Goal: Task Accomplishment & Management: Use online tool/utility

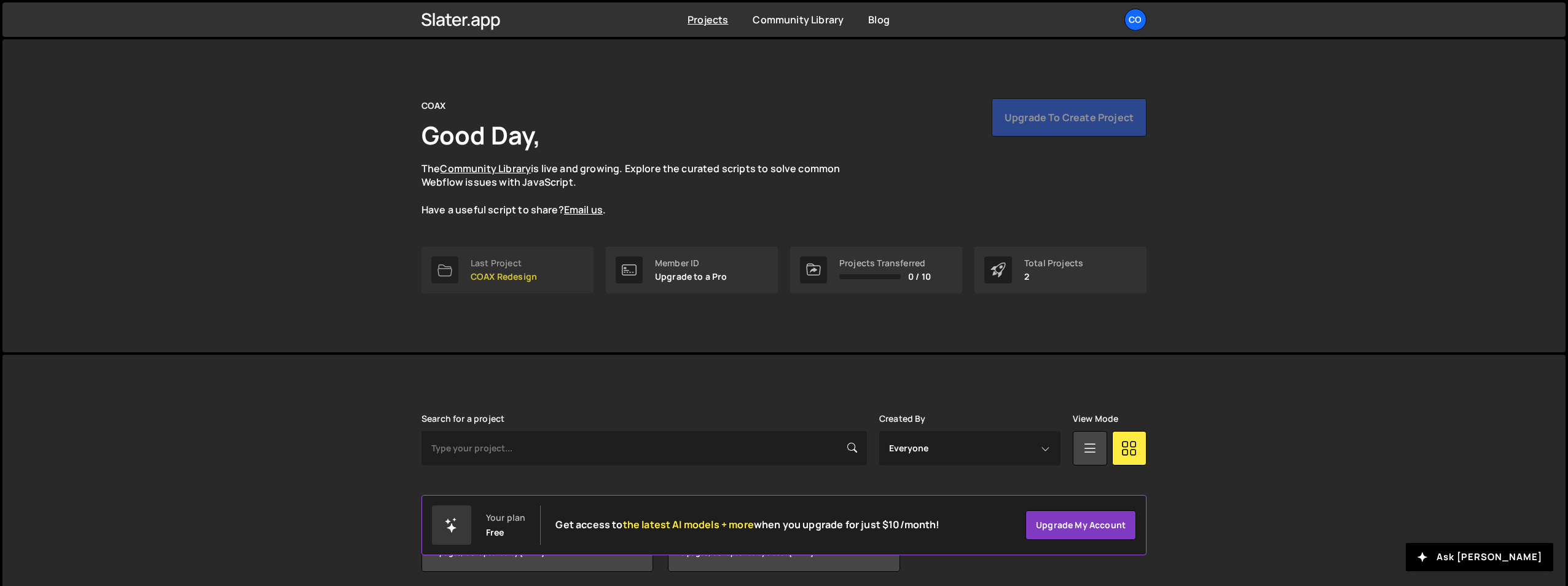
click at [490, 286] on link "Last Project COAX Redesign" at bounding box center [506, 269] width 172 height 47
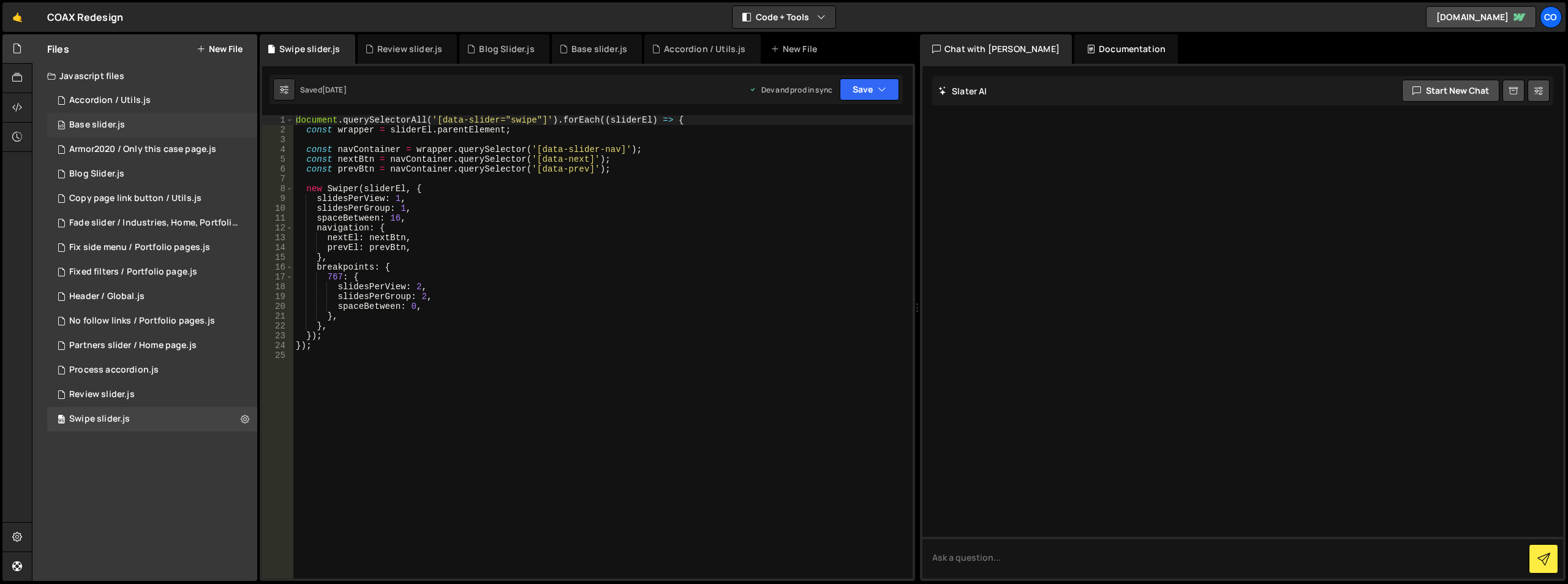
click at [123, 130] on div "Base slider.js" at bounding box center [97, 125] width 55 height 11
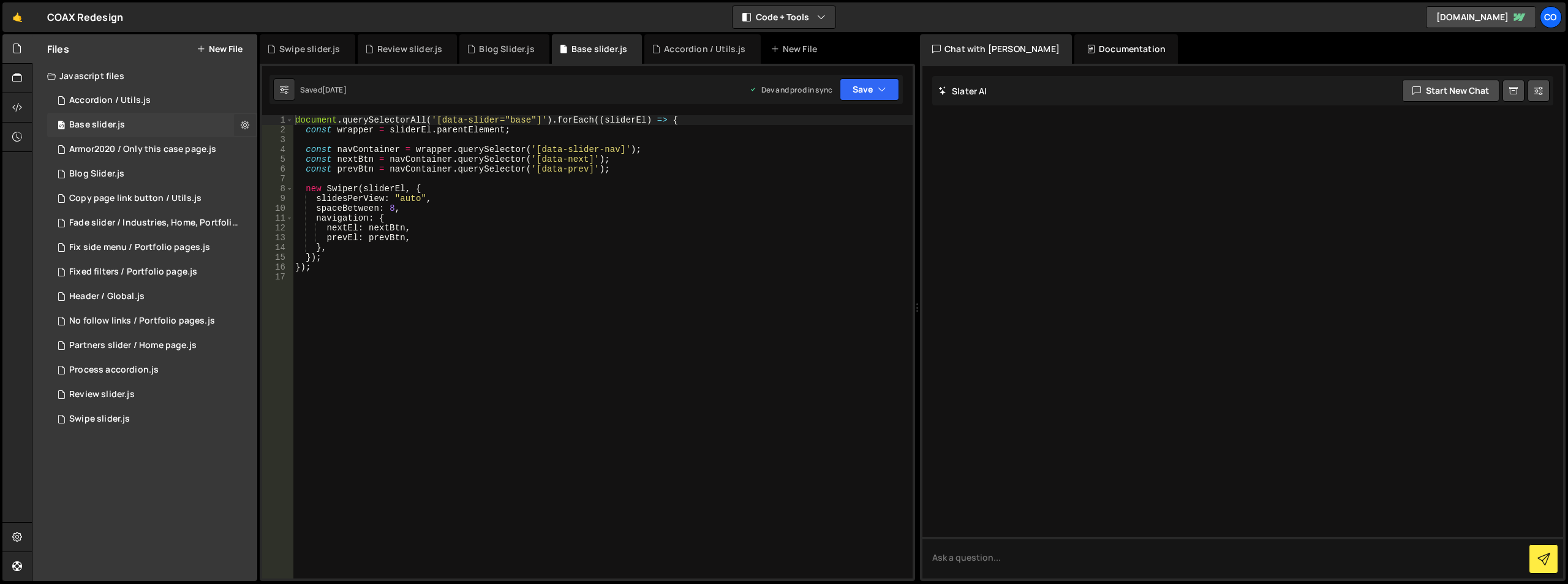
click at [244, 124] on icon at bounding box center [245, 125] width 9 height 12
type input "Base slider"
radio input "true"
click at [279, 146] on button "Edit File Settings" at bounding box center [319, 150] width 120 height 25
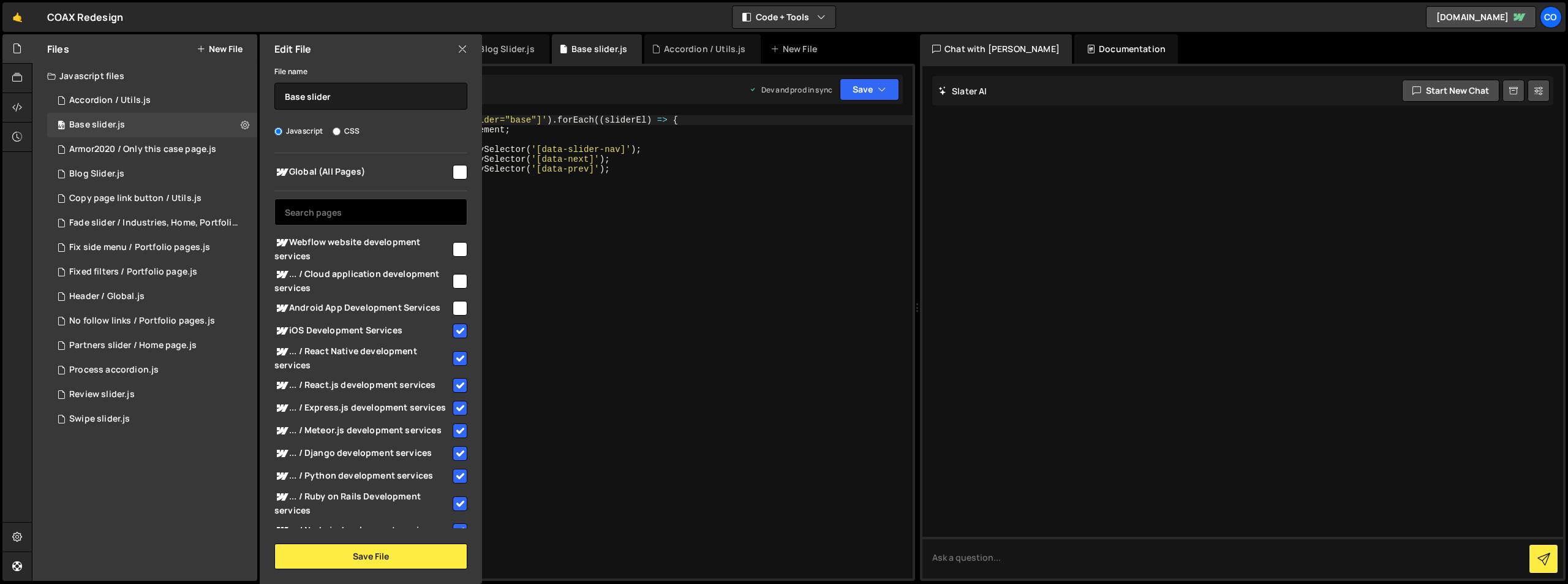
click at [356, 208] on input "text" at bounding box center [370, 211] width 193 height 27
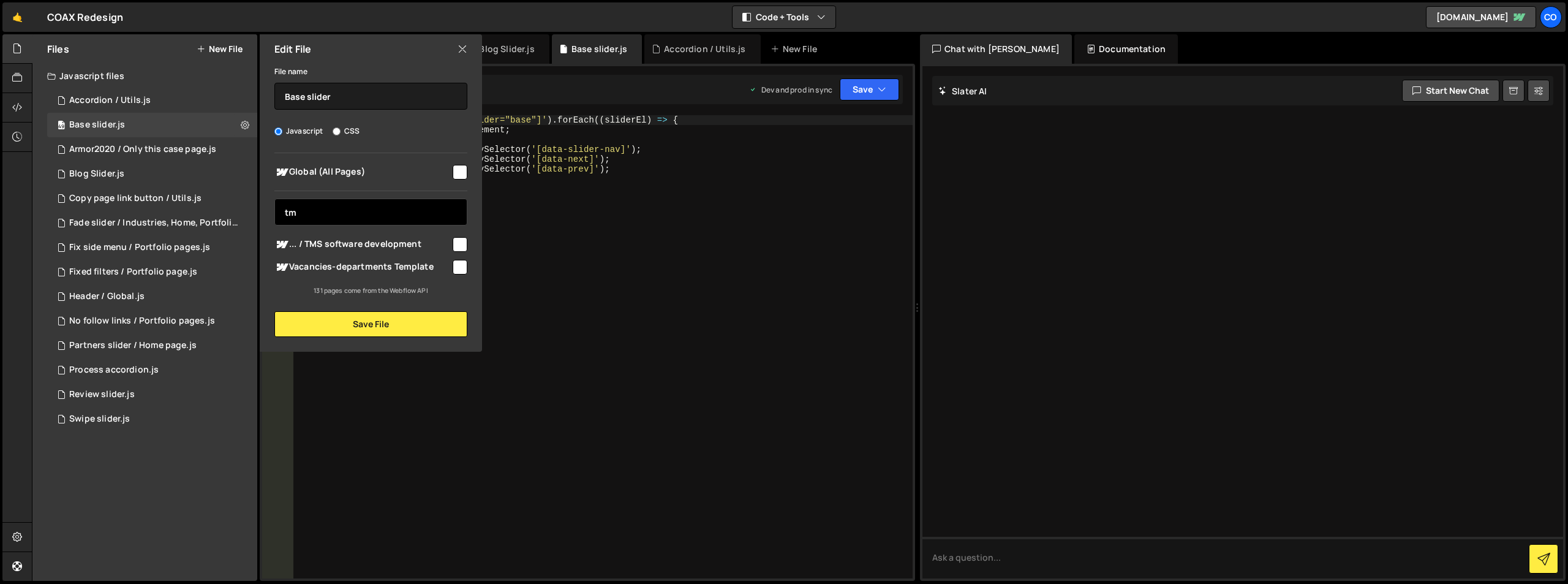
type input "tm"
click at [457, 242] on input "checkbox" at bounding box center [459, 243] width 15 height 15
checkbox input "true"
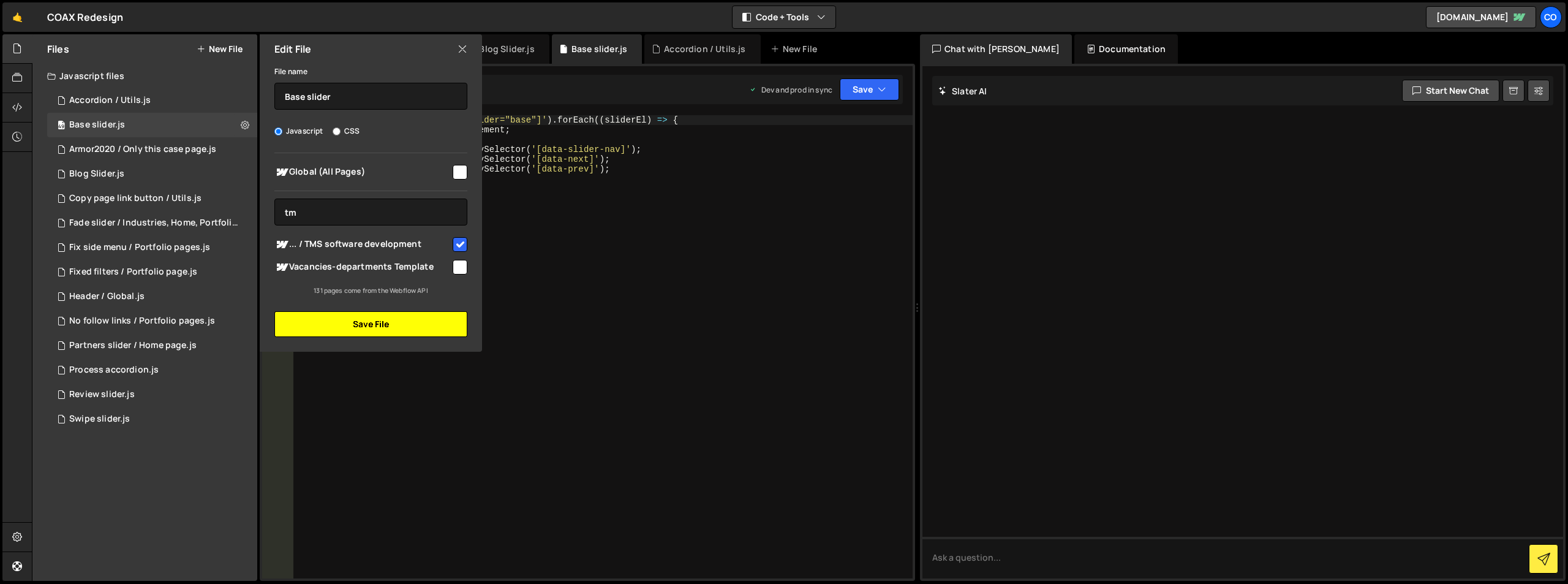
click at [386, 322] on button "Save File" at bounding box center [370, 324] width 193 height 26
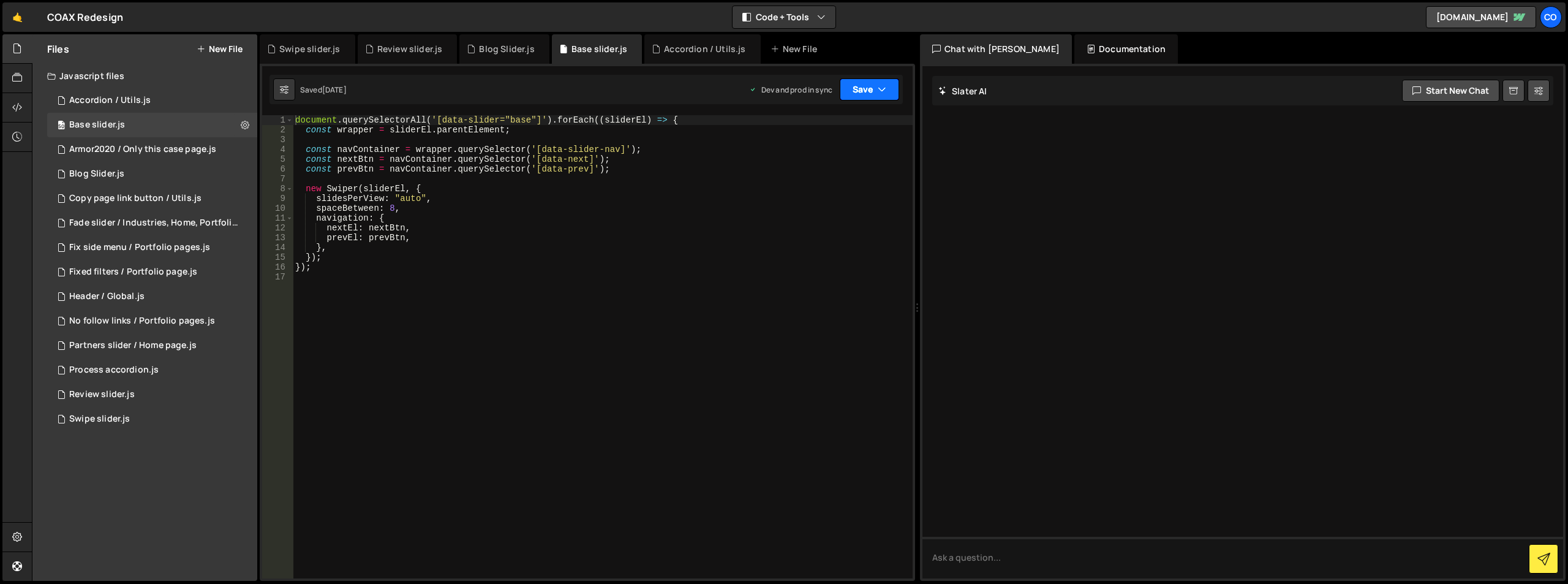
click at [869, 91] on button "Save" at bounding box center [869, 89] width 59 height 22
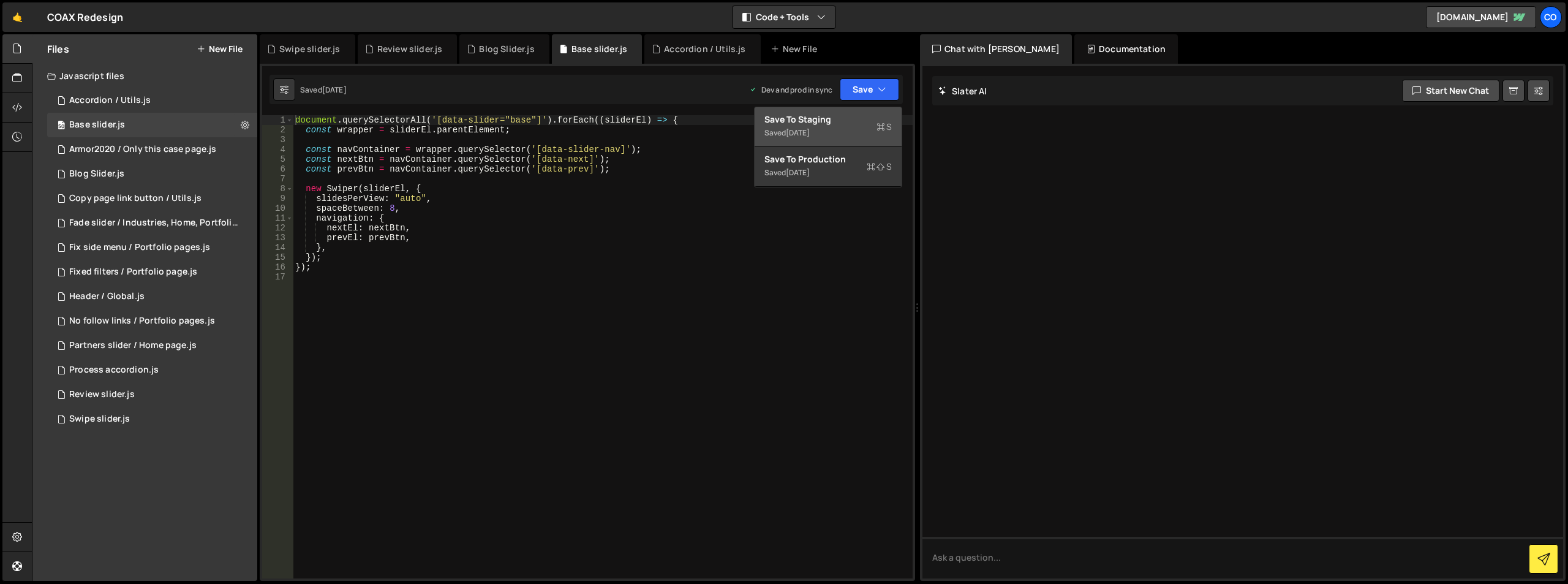
click at [852, 122] on div "Save to Staging S" at bounding box center [828, 119] width 128 height 12
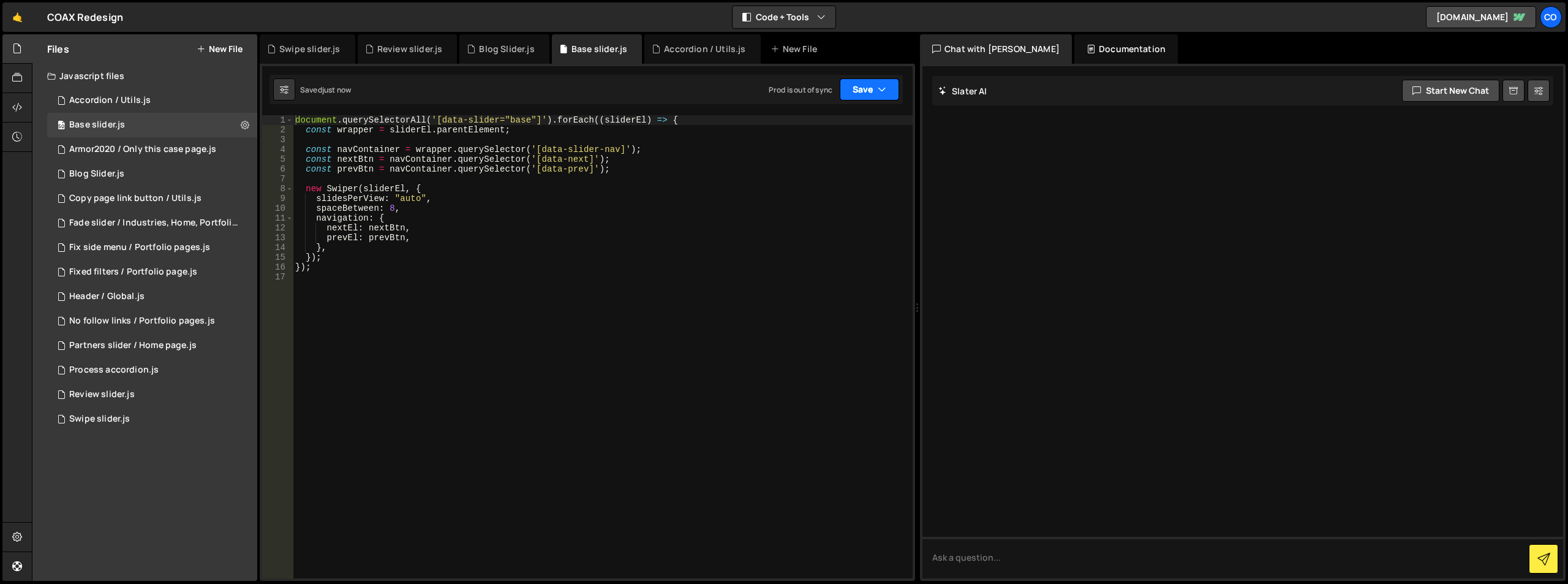
drag, startPoint x: 870, startPoint y: 84, endPoint x: 855, endPoint y: 136, distance: 54.1
click at [869, 92] on button "Save" at bounding box center [869, 89] width 59 height 22
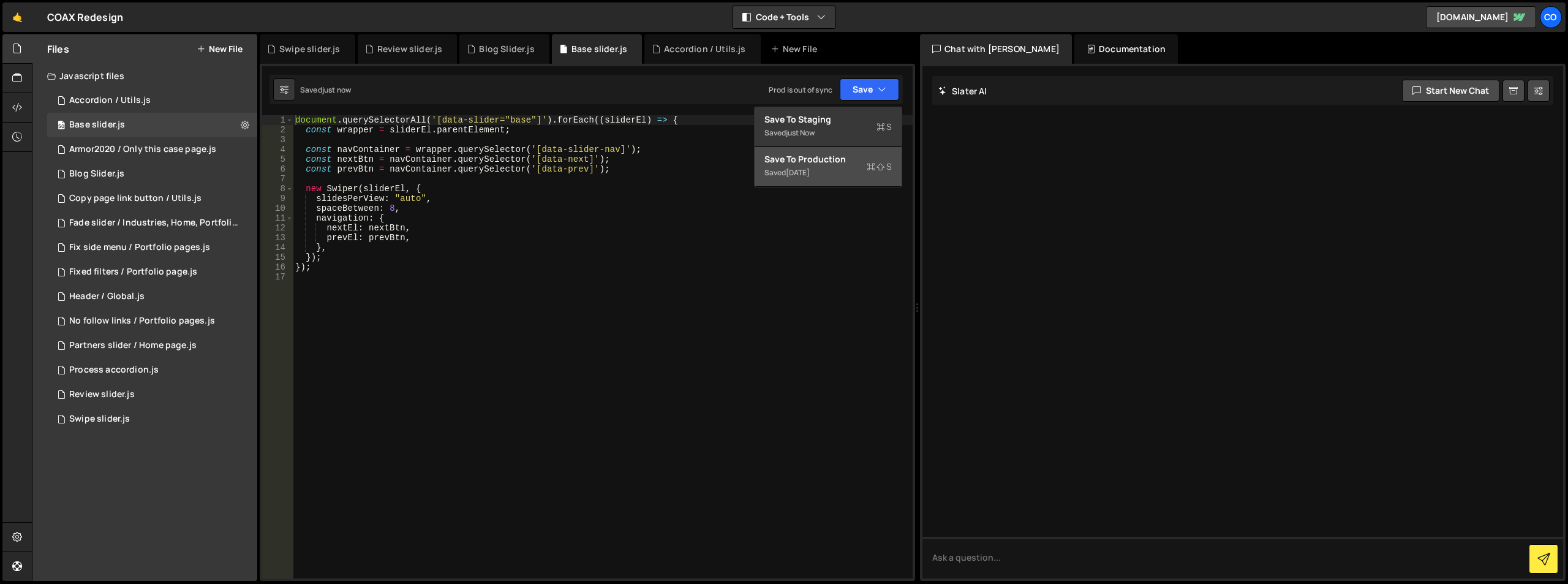
click at [847, 158] on div "Save to Production S" at bounding box center [828, 159] width 128 height 12
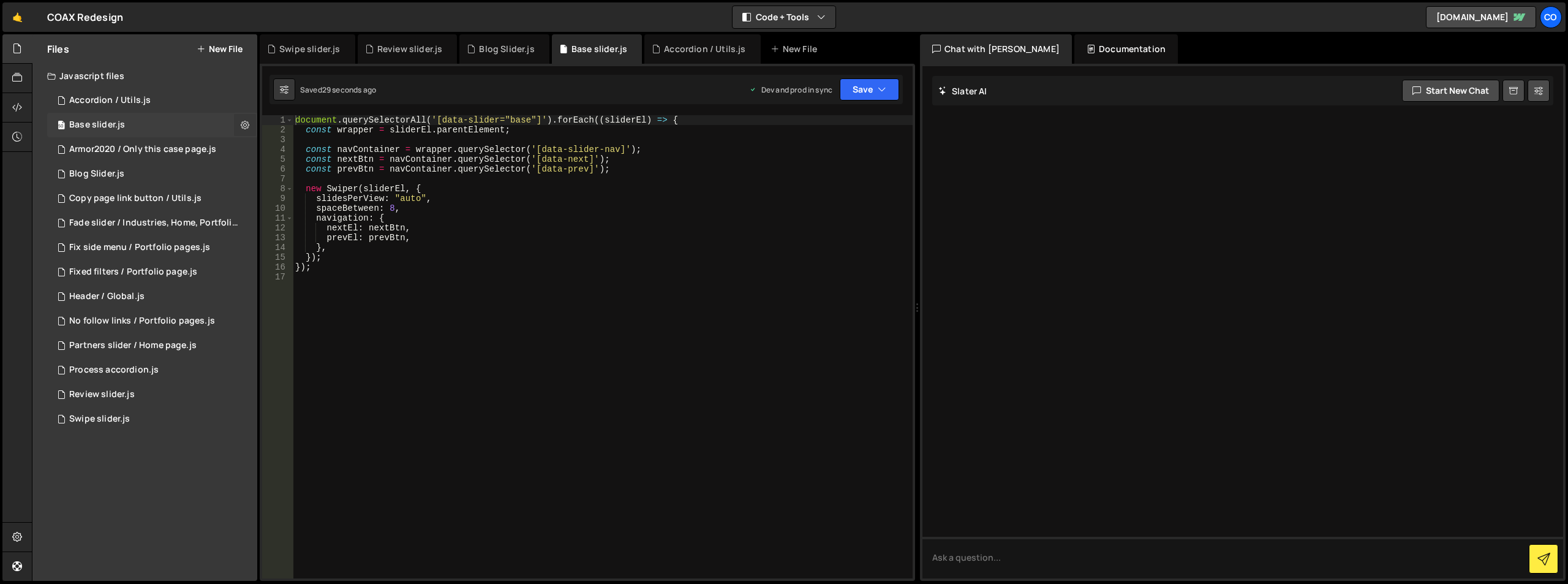
click at [244, 123] on icon at bounding box center [245, 125] width 9 height 12
type input "Base slider"
radio input "true"
click at [298, 150] on button "Edit File Settings" at bounding box center [319, 150] width 120 height 25
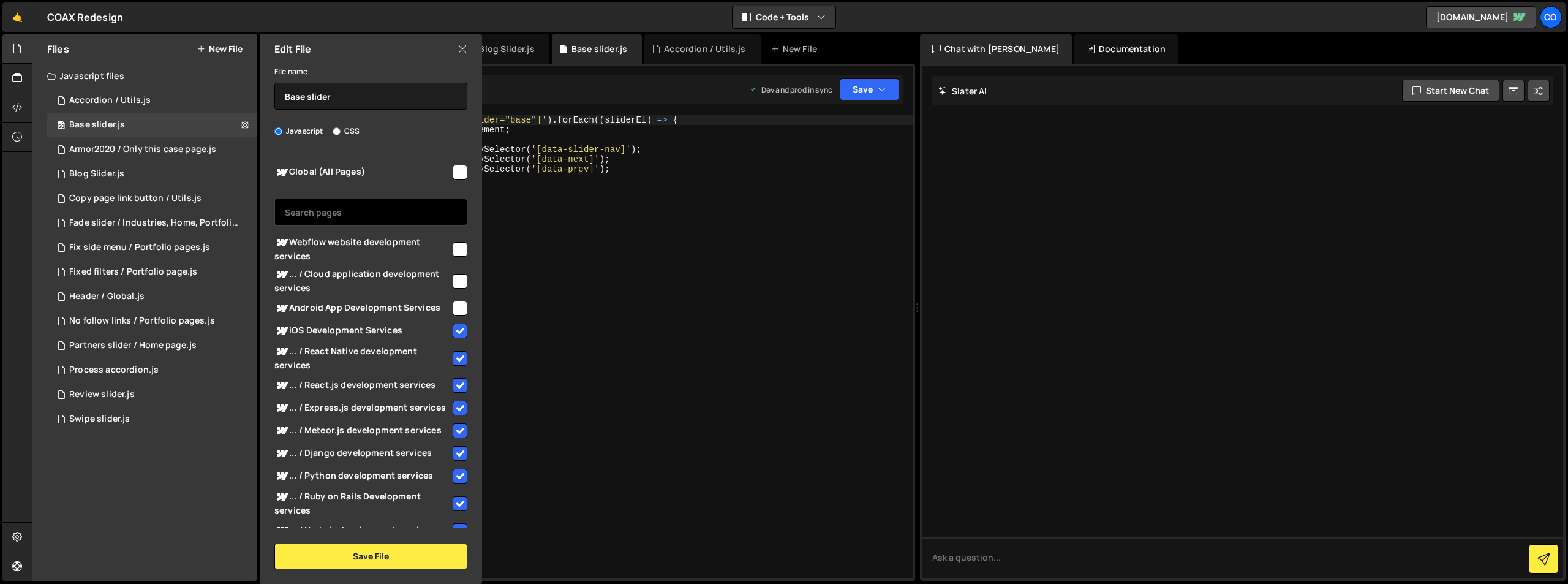
click at [385, 209] on input "text" at bounding box center [370, 211] width 193 height 27
paste input "Transportation route optimization"
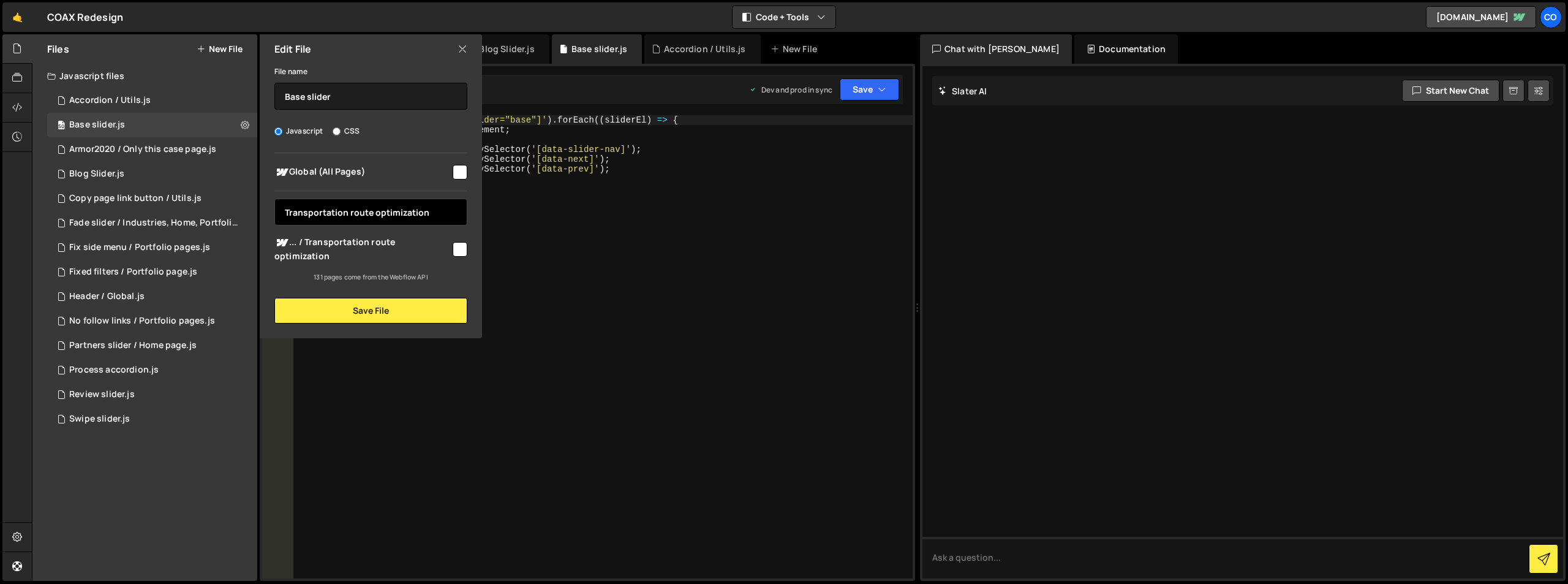
type input "Transportation route optimization"
click at [457, 249] on input "checkbox" at bounding box center [459, 248] width 15 height 15
checkbox input "true"
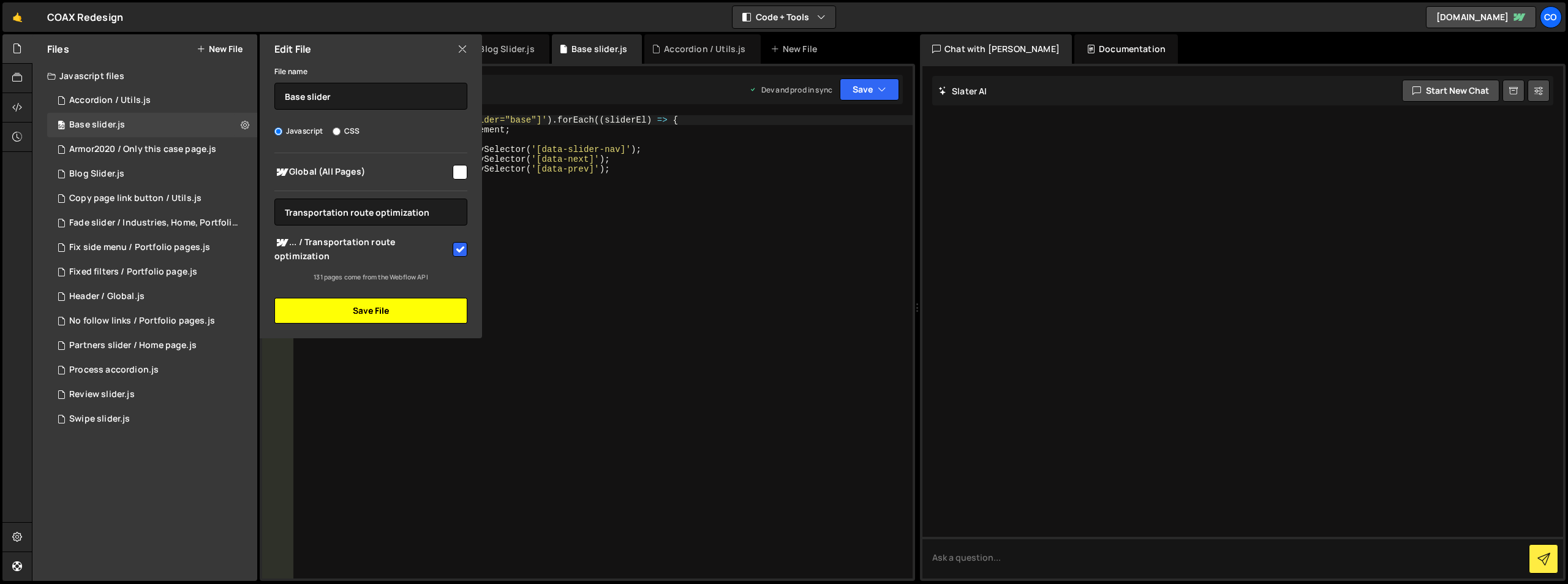
click at [432, 309] on button "Save File" at bounding box center [370, 311] width 193 height 26
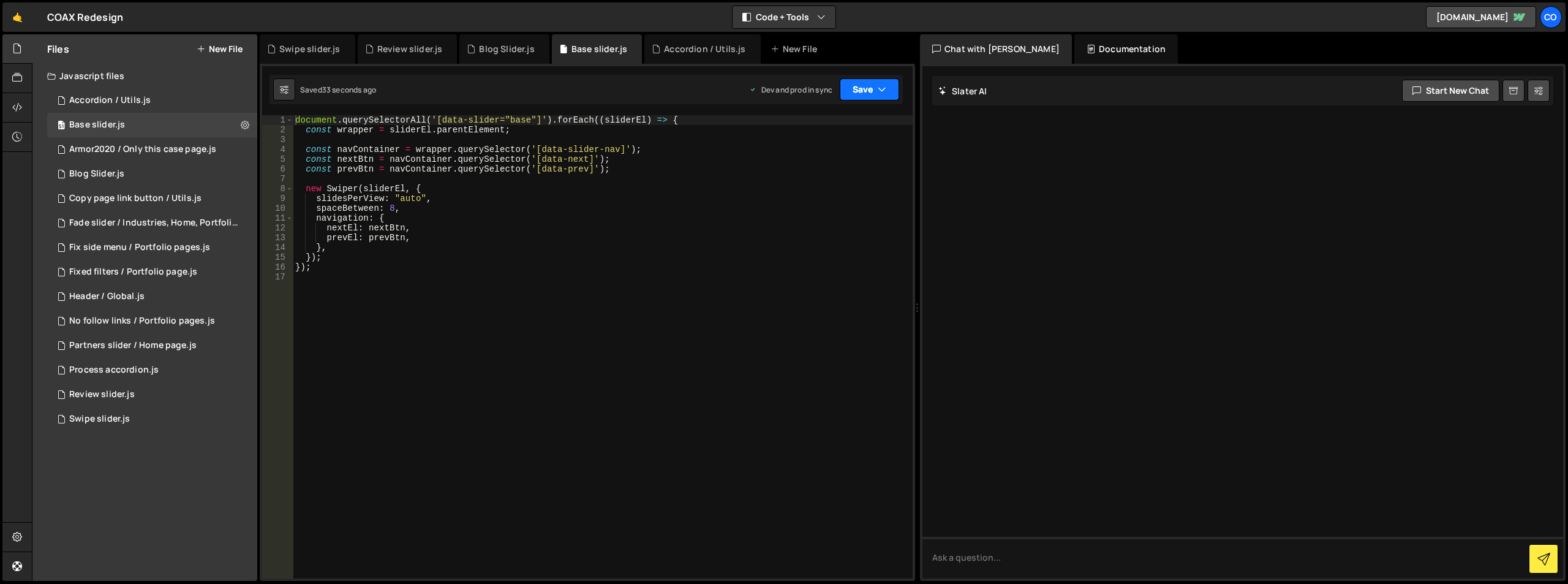
click at [873, 90] on button "Save" at bounding box center [869, 89] width 59 height 22
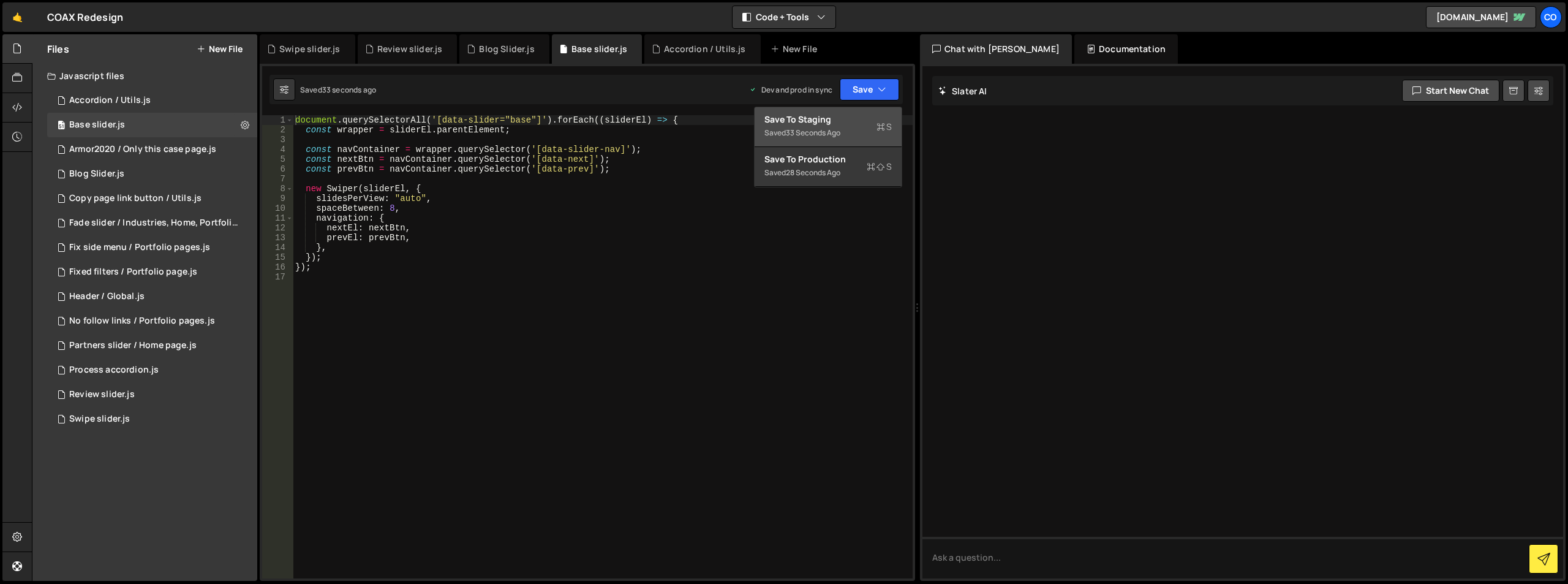
click at [822, 131] on div "33 seconds ago" at bounding box center [813, 133] width 54 height 11
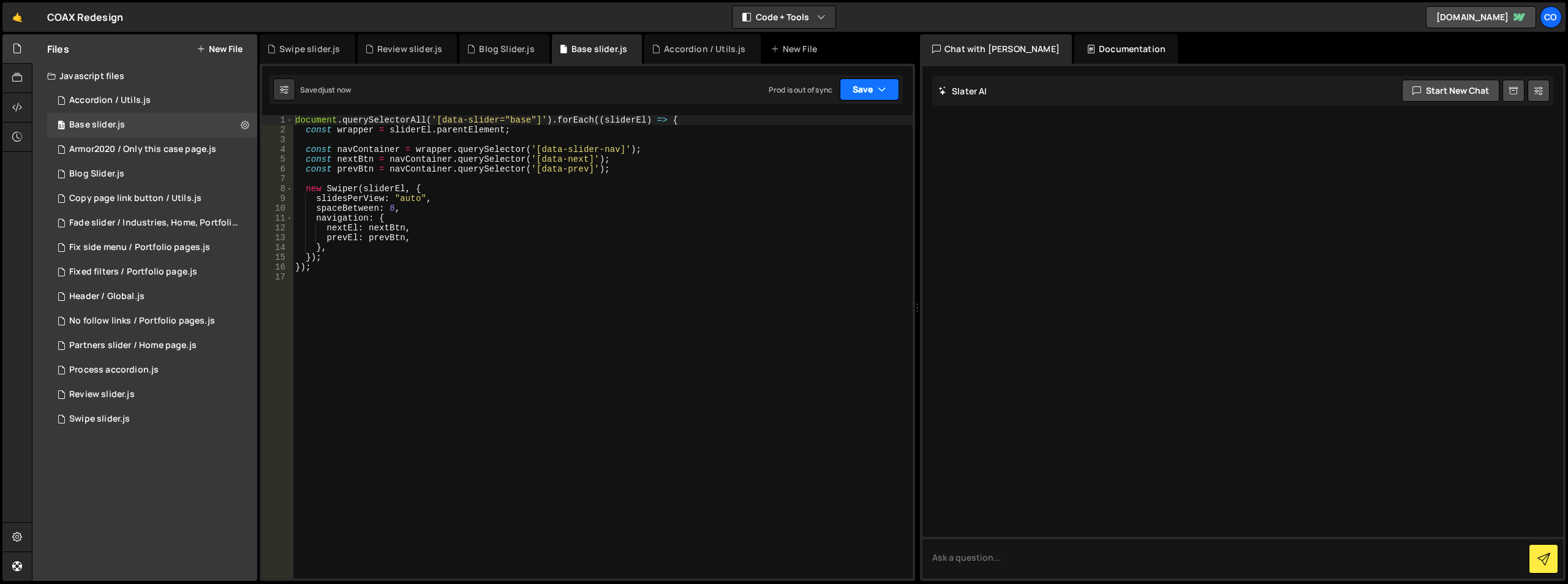
click at [866, 93] on button "Save" at bounding box center [869, 89] width 59 height 22
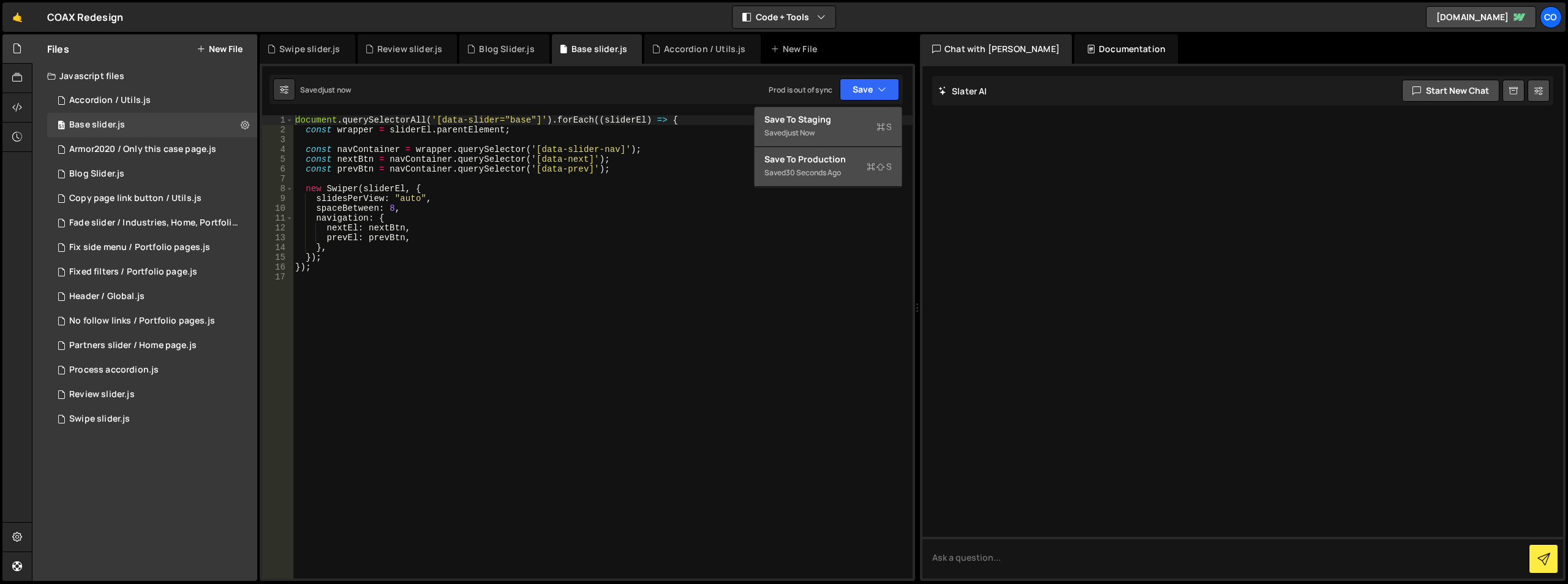
click at [831, 167] on div "30 seconds ago" at bounding box center [814, 172] width 55 height 11
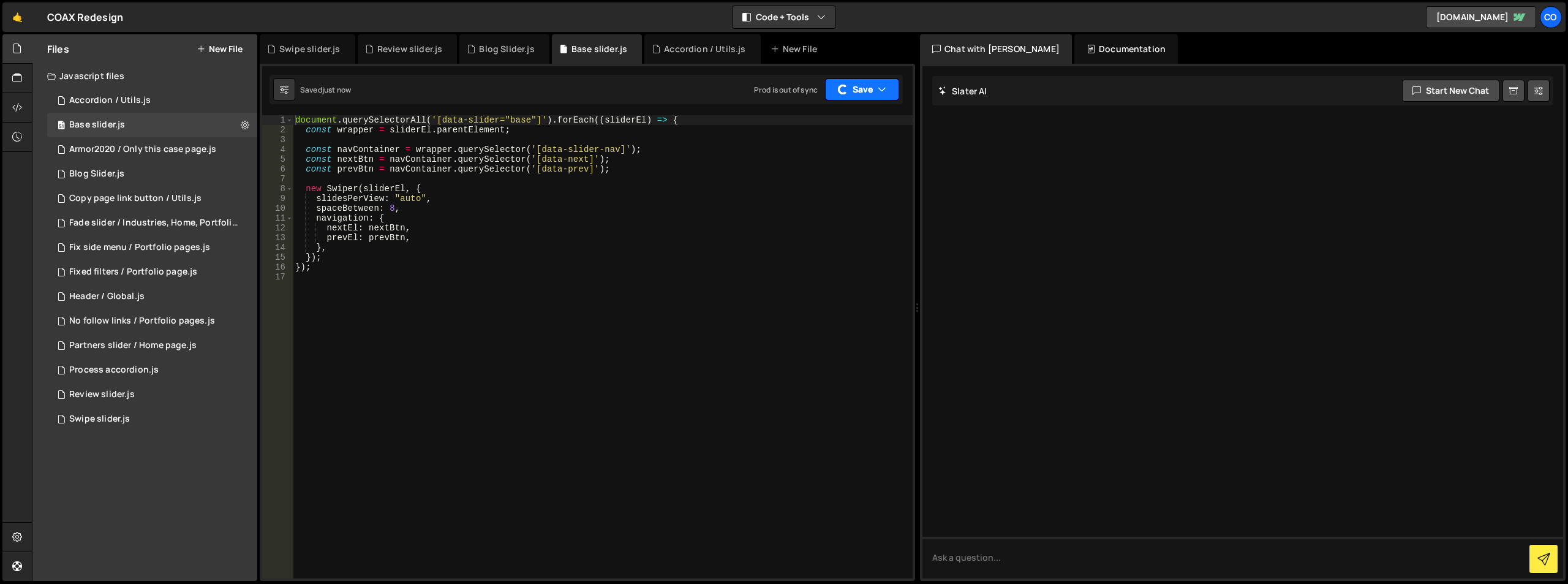
click at [881, 81] on button "Save" at bounding box center [861, 89] width 74 height 22
